Goal: Check status: Check status

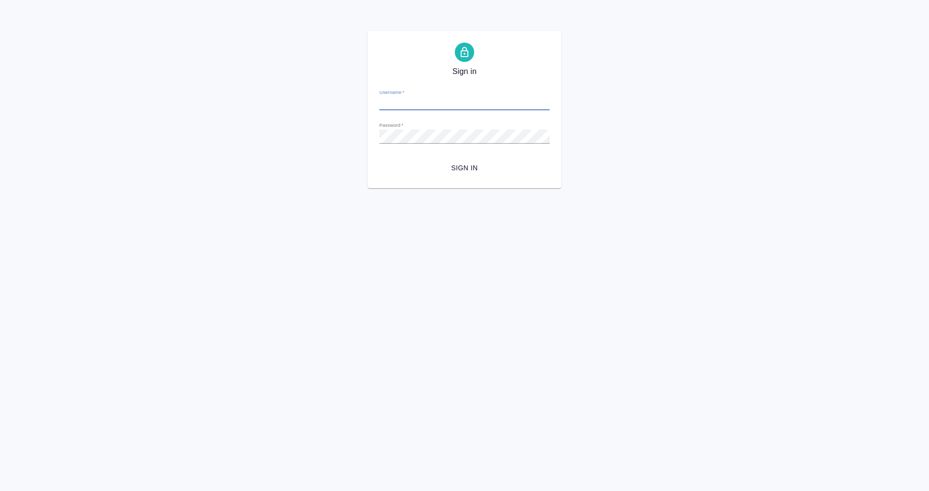
type input "m.plekhanova@awatera.com"
click at [464, 170] on span "Sign in" at bounding box center [464, 168] width 155 height 12
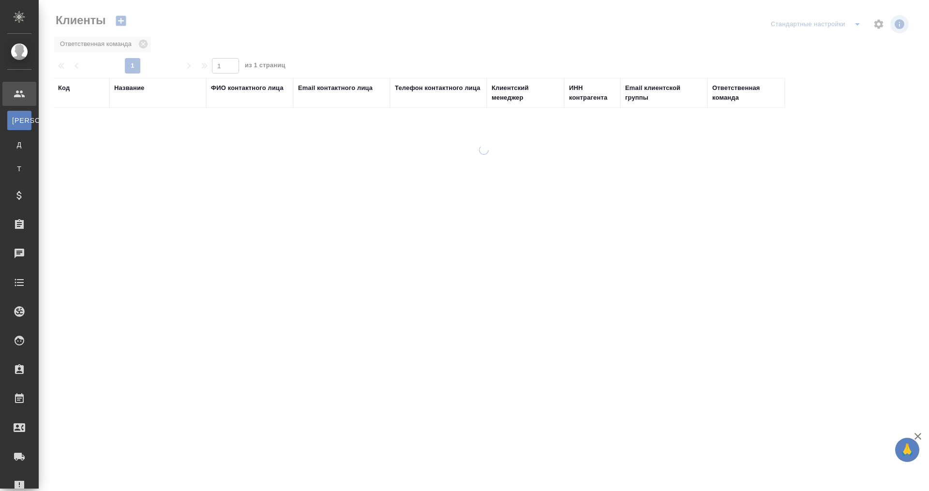
select select "RU"
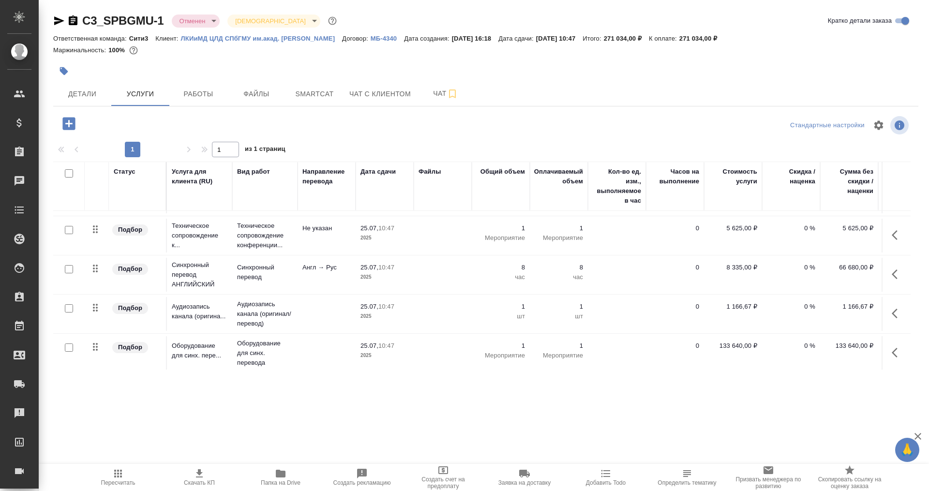
scroll to position [47, 0]
